Goal: Check status: Check status

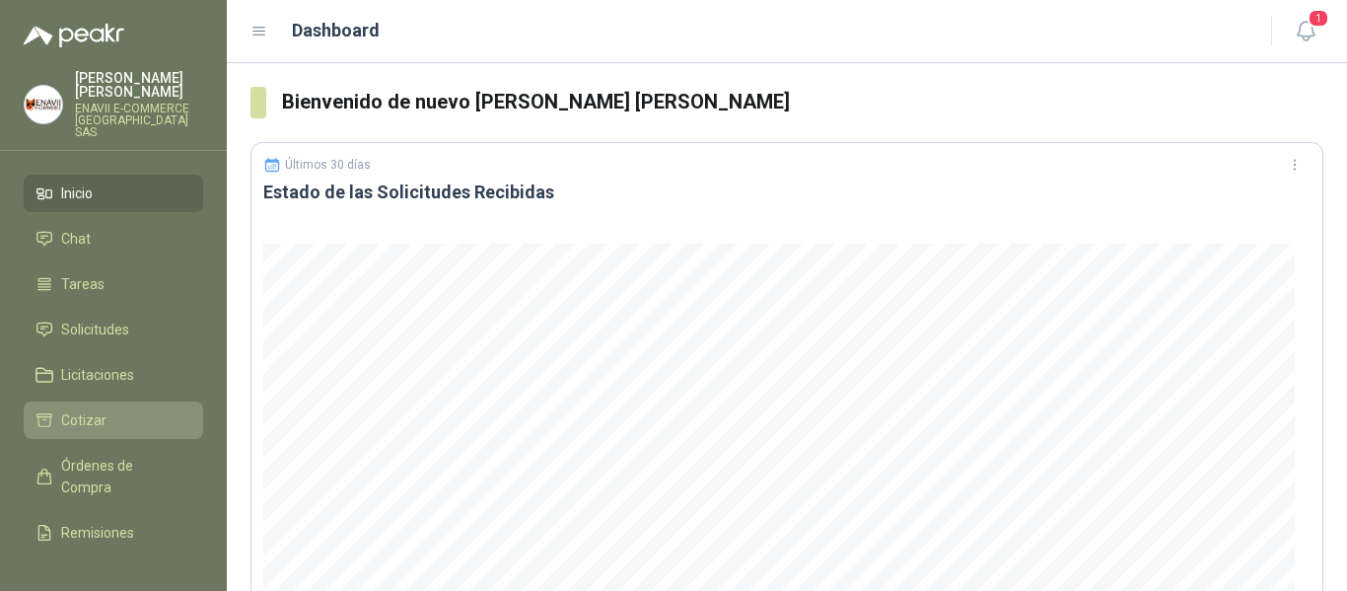
click at [105, 409] on li "Cotizar" at bounding box center [113, 420] width 156 height 22
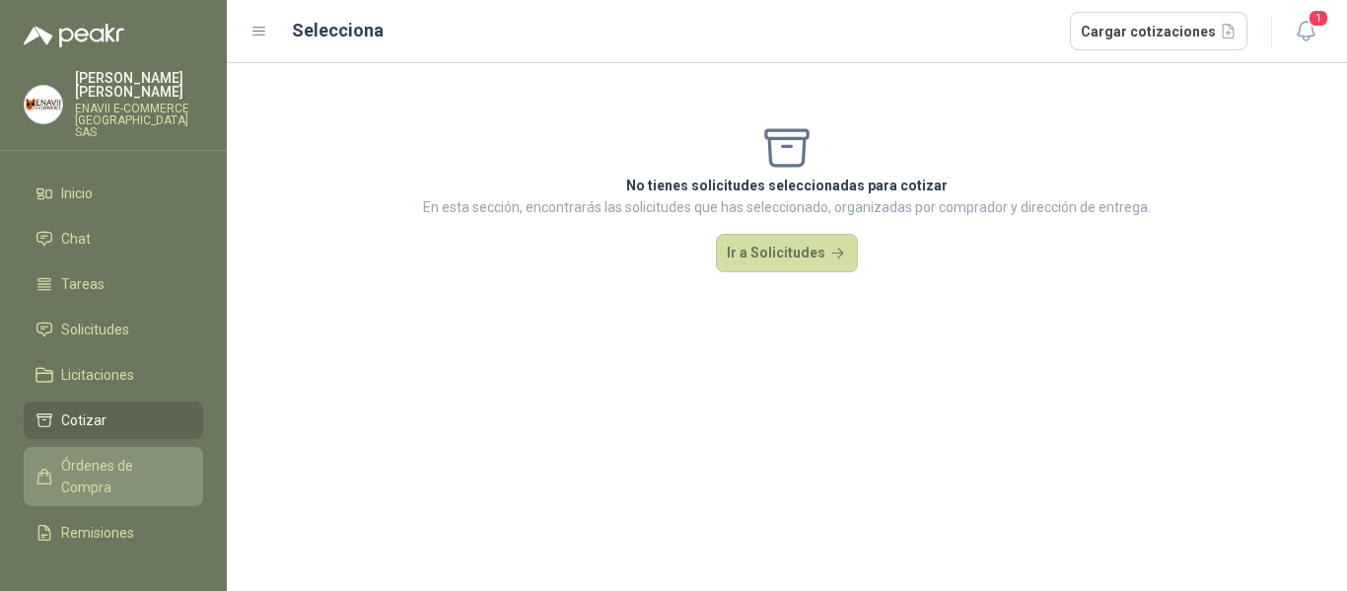
click at [125, 454] on span "Órdenes de Compra" at bounding box center [122, 475] width 123 height 43
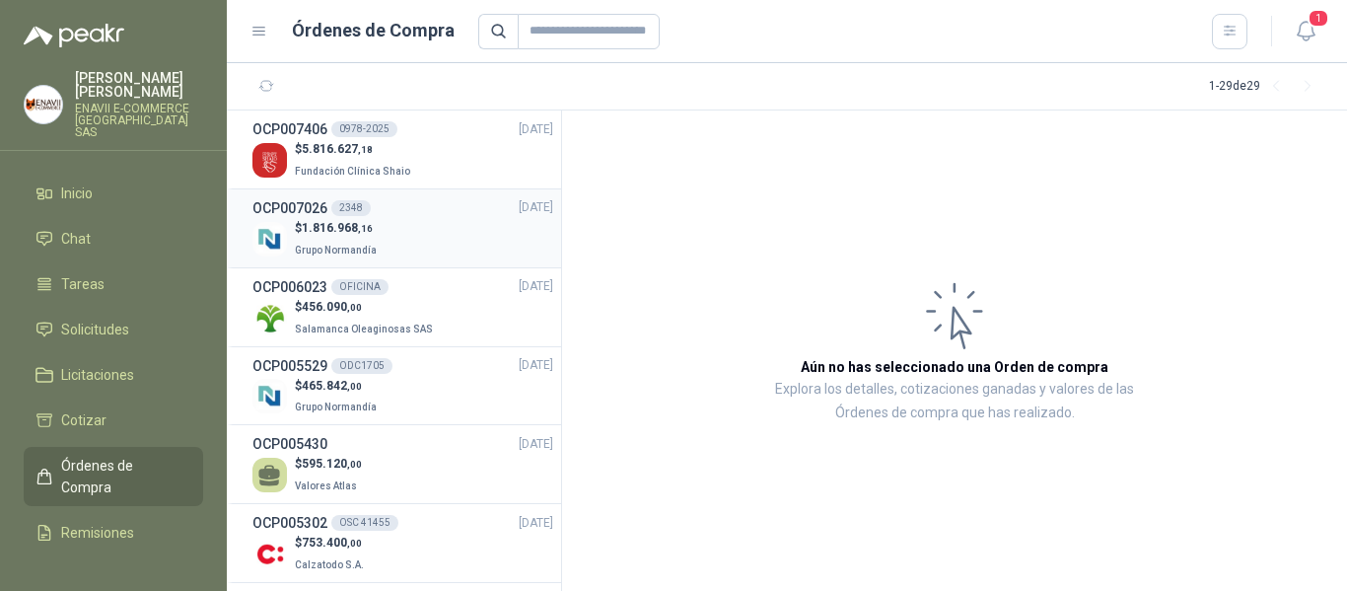
click at [370, 216] on div "OCP007026 2348 [DATE]" at bounding box center [402, 208] width 301 height 22
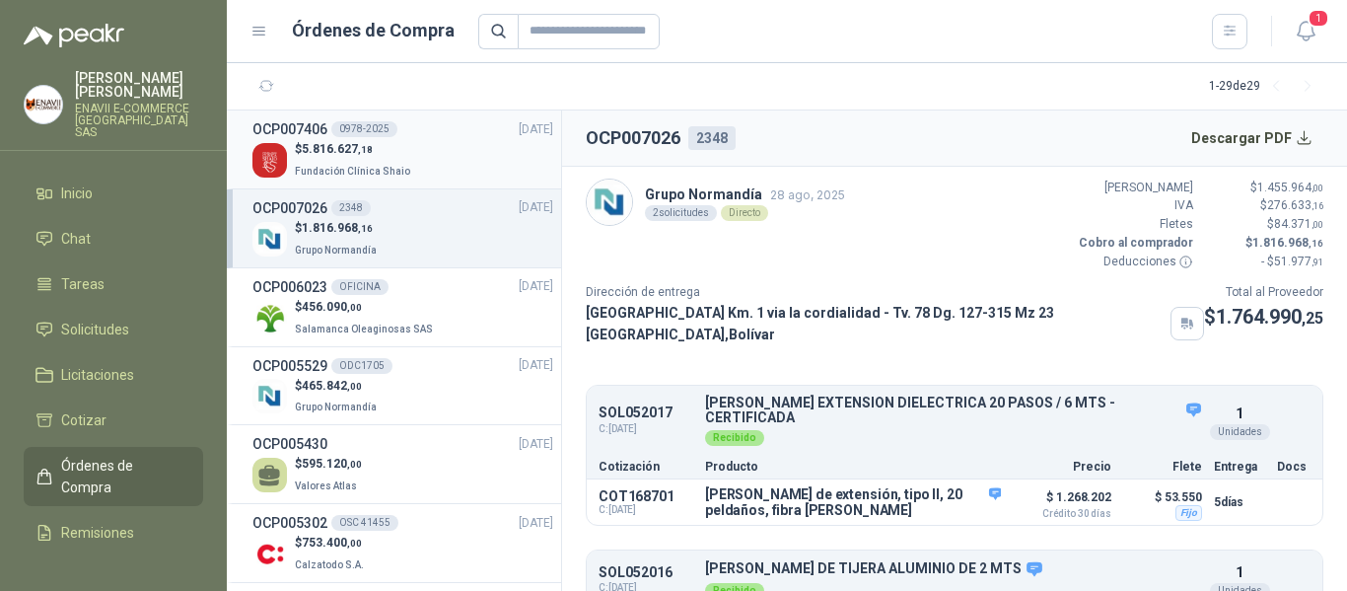
click at [397, 163] on p "Fundación Clínica Shaio" at bounding box center [354, 170] width 119 height 22
